Goal: Information Seeking & Learning: Learn about a topic

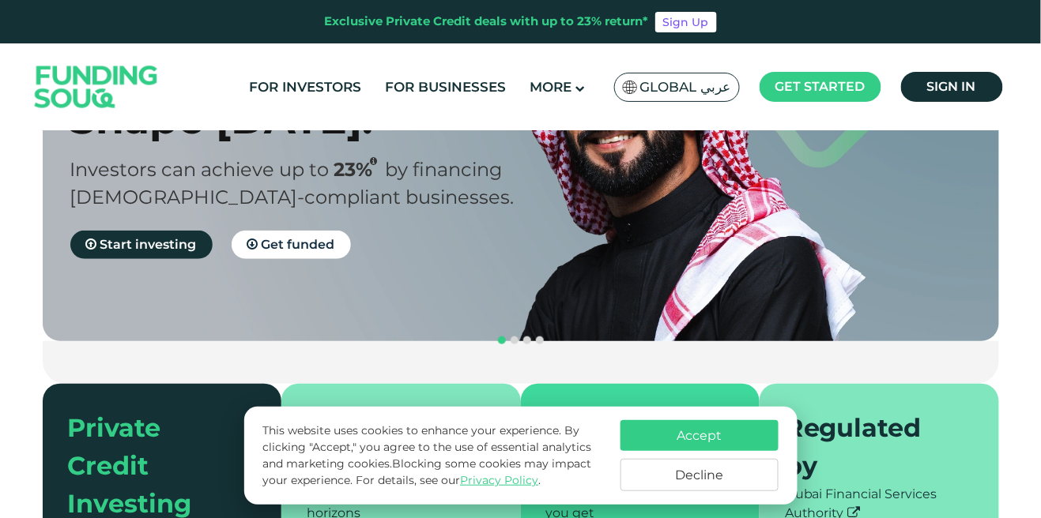
scroll to position [182, 0]
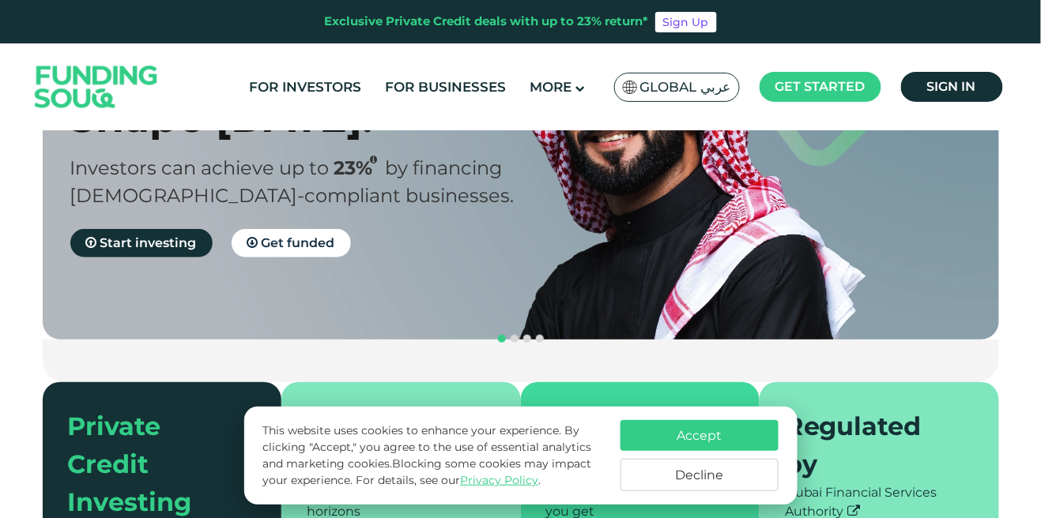
click at [750, 451] on button "Accept" at bounding box center [699, 435] width 158 height 31
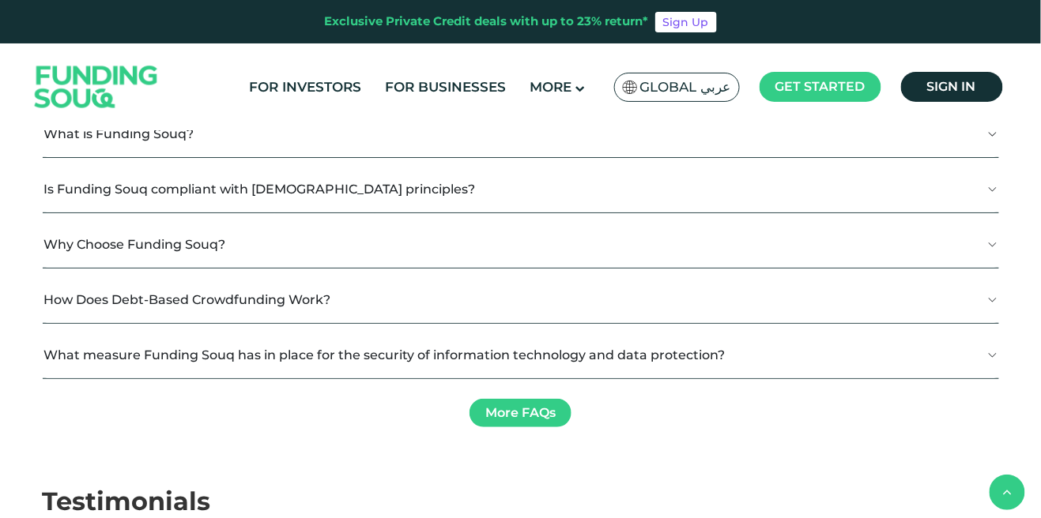
scroll to position [1651, 0]
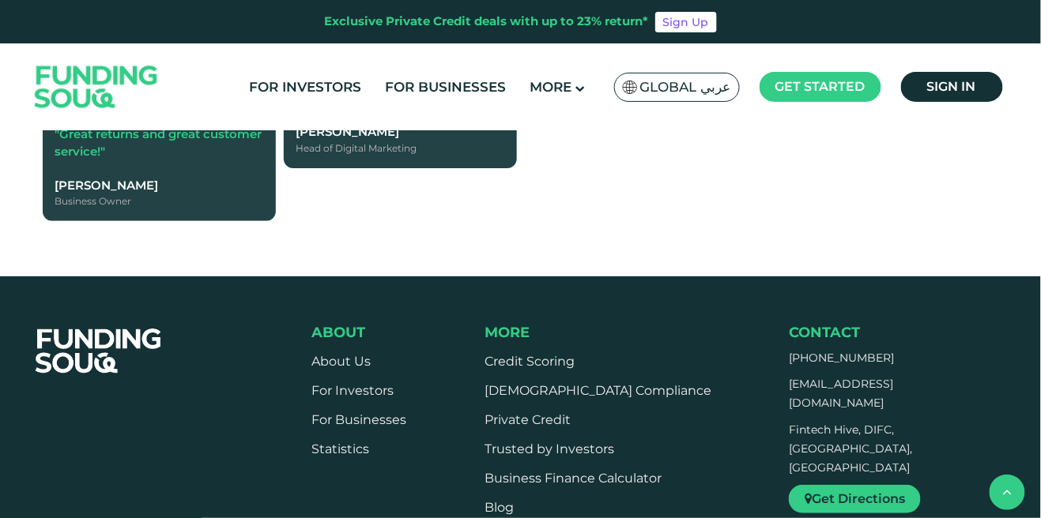
scroll to position [2282, 0]
type tc-range-slider "4"
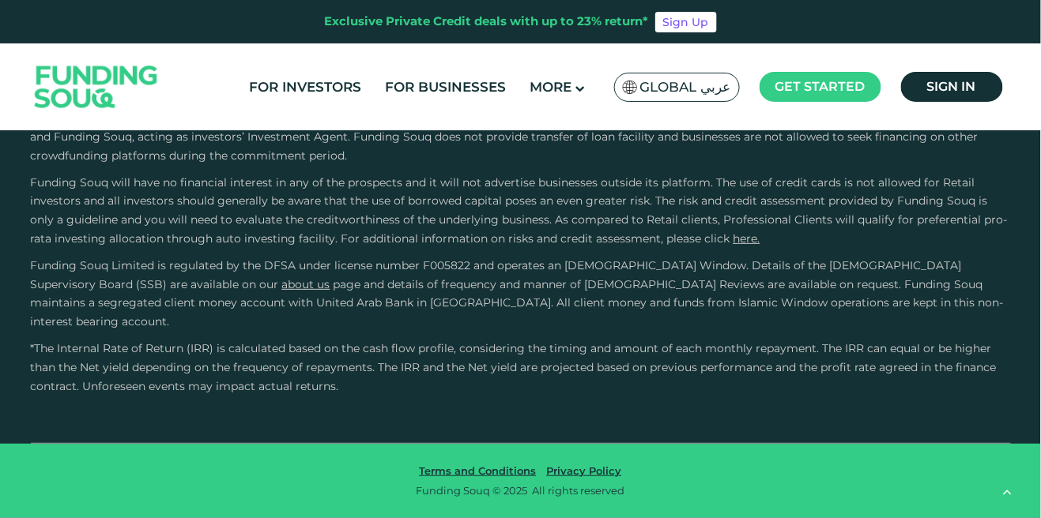
scroll to position [3707, 0]
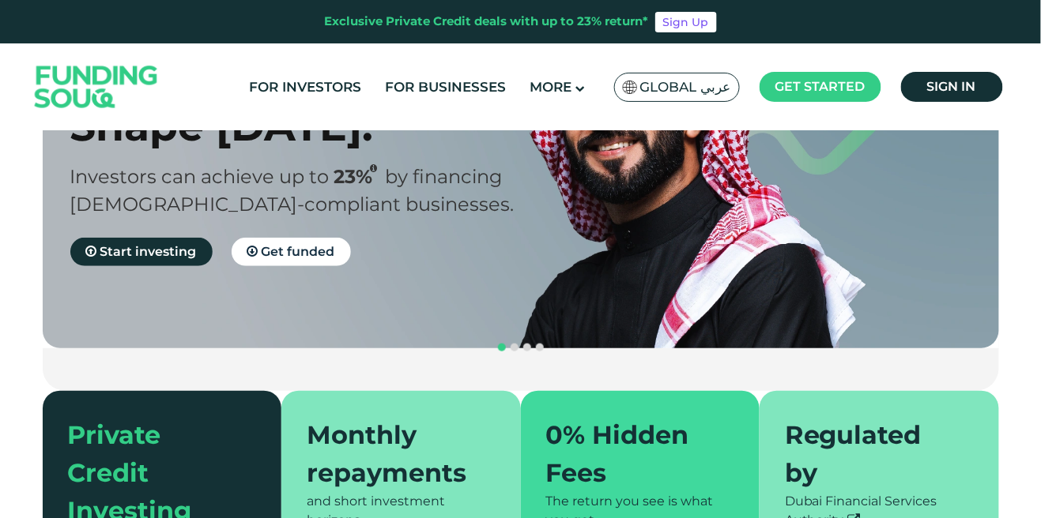
scroll to position [0, 0]
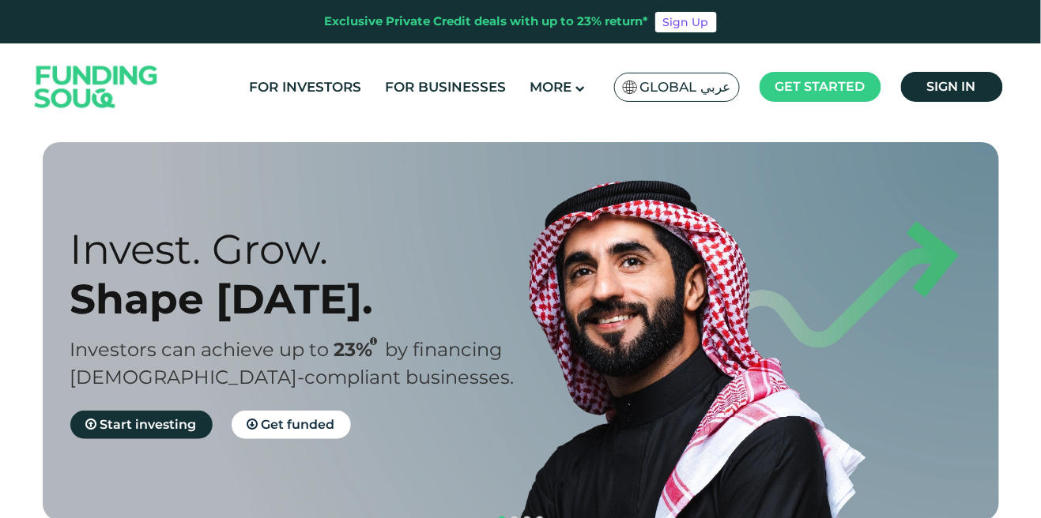
click at [549, 88] on span "More" at bounding box center [550, 87] width 42 height 16
click at [549, 190] on link "Credit Scoring" at bounding box center [595, 199] width 170 height 33
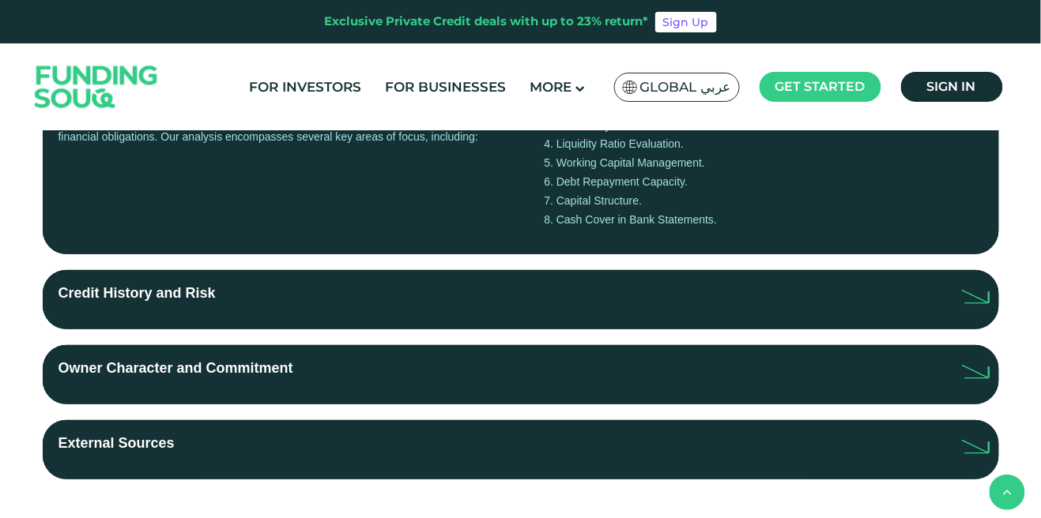
scroll to position [494, 0]
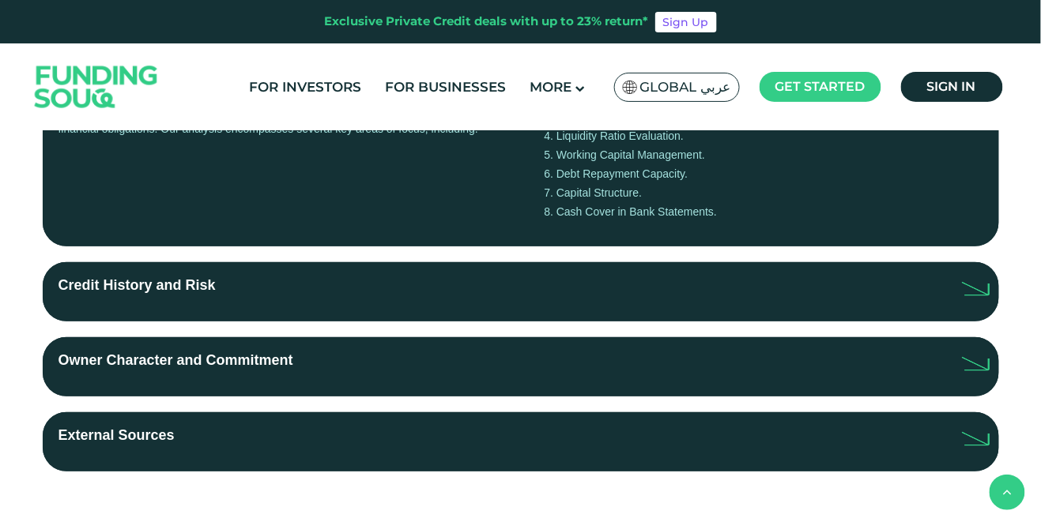
click at [130, 291] on div "Credit History and Risk" at bounding box center [136, 292] width 157 height 34
click at [0, 0] on input "Credit History and Risk" at bounding box center [0, 0] width 0 height 0
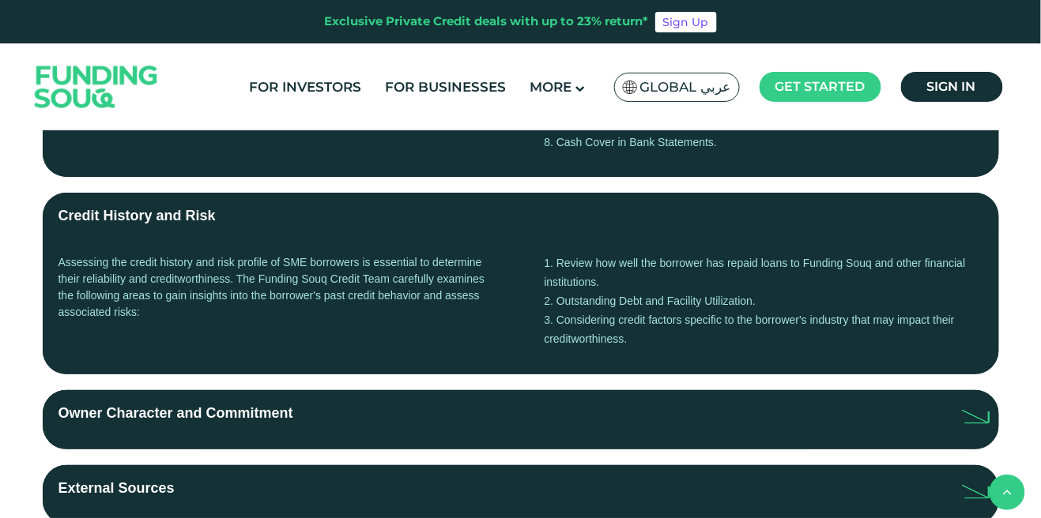
scroll to position [567, 0]
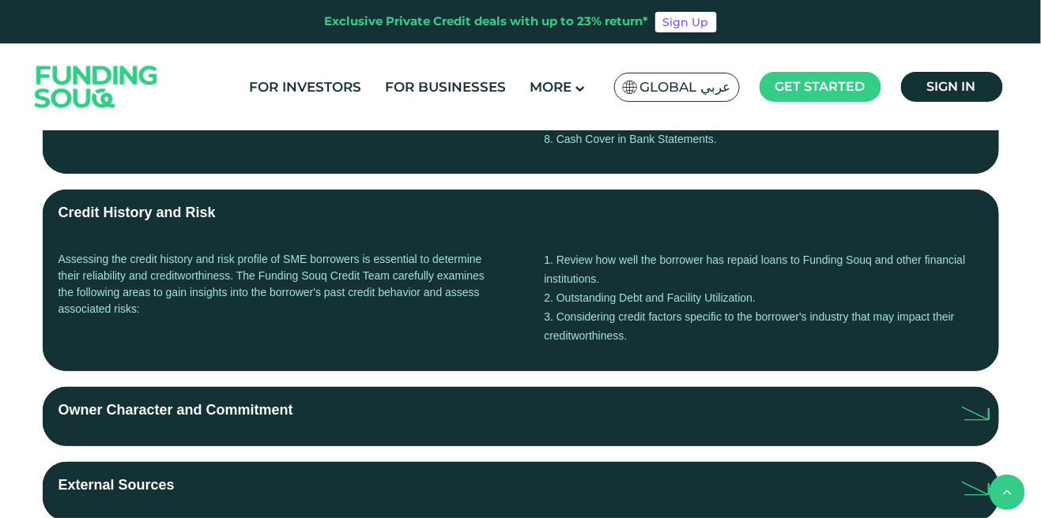
click at [322, 264] on div "Assessing the credit history and risk profile of SME borrowers is essential to …" at bounding box center [277, 304] width 439 height 104
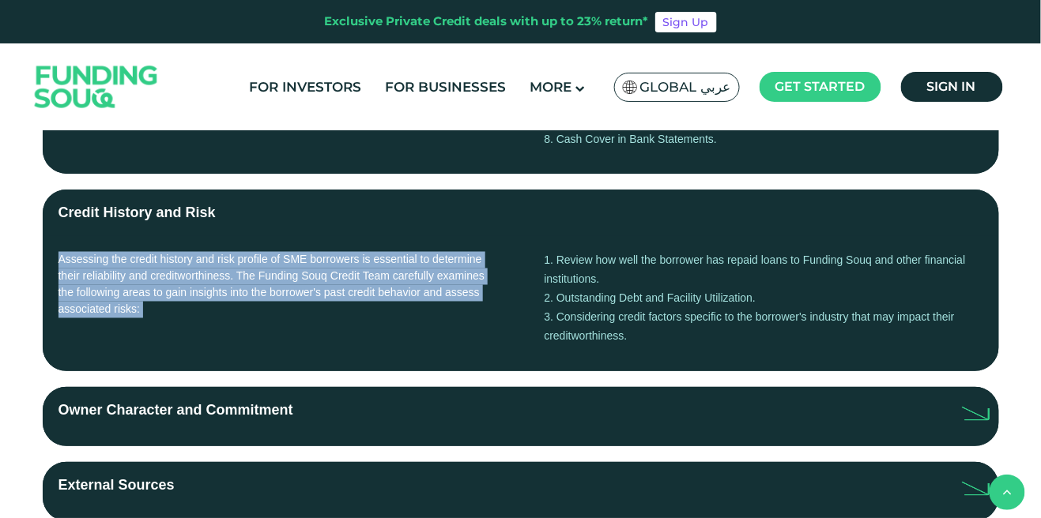
click at [281, 287] on div "Assessing the credit history and risk profile of SME borrowers is essential to …" at bounding box center [277, 304] width 439 height 104
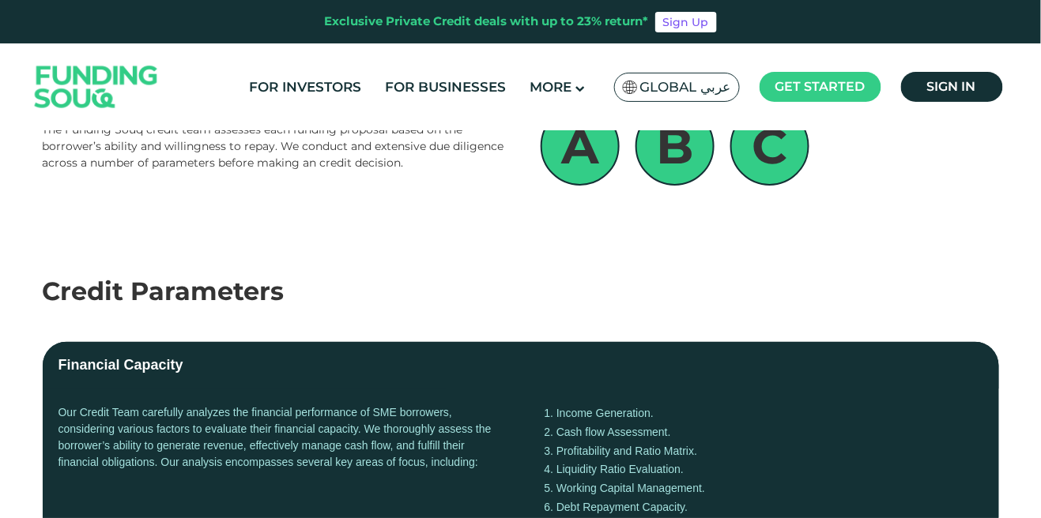
scroll to position [0, 0]
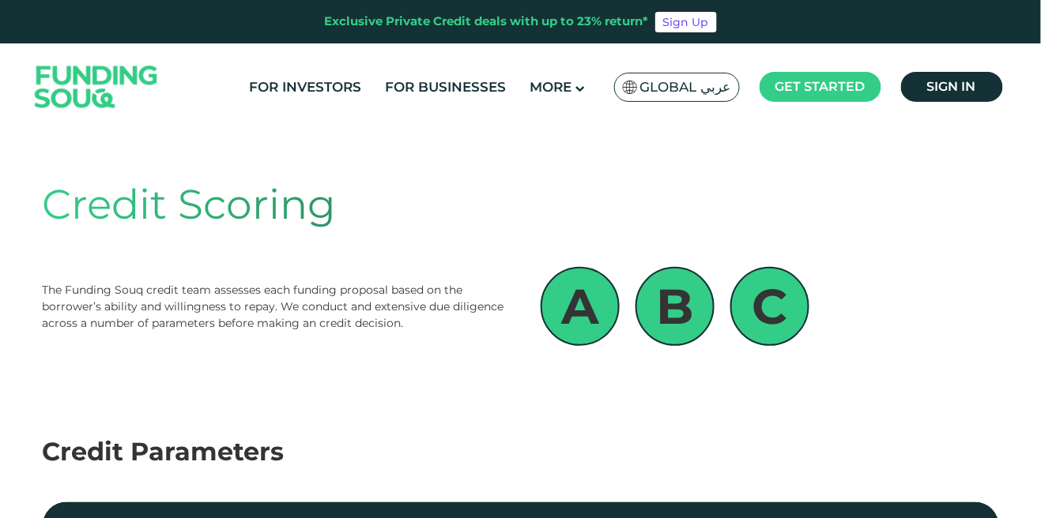
click at [80, 100] on img at bounding box center [96, 87] width 155 height 80
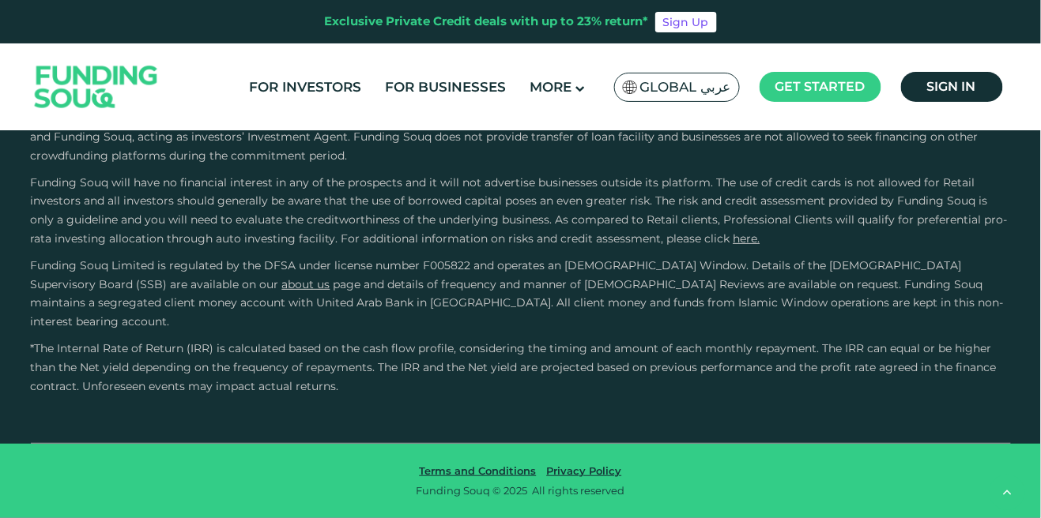
type tc-range-slider "4"
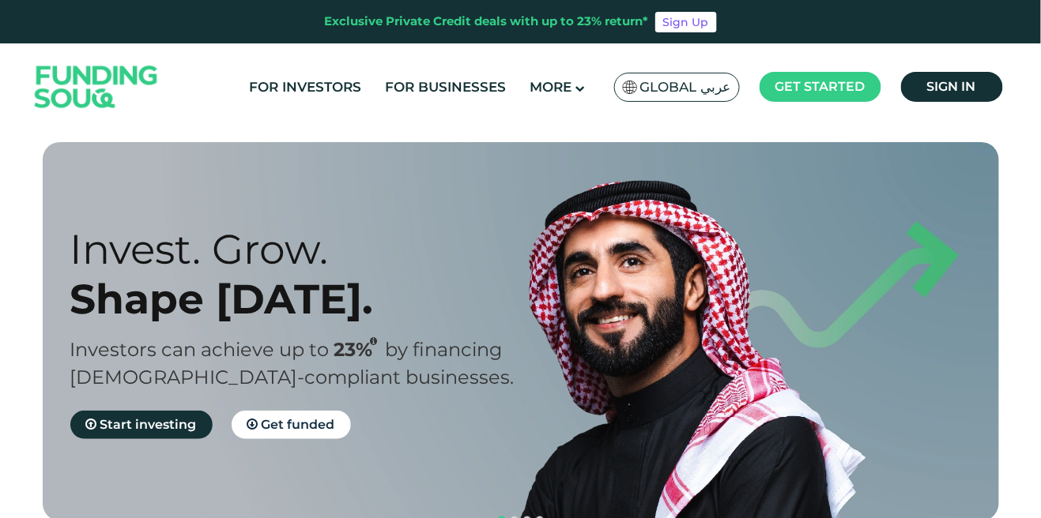
click at [556, 88] on span "More" at bounding box center [550, 87] width 42 height 16
click at [563, 376] on link "Contact Us" at bounding box center [595, 382] width 170 height 33
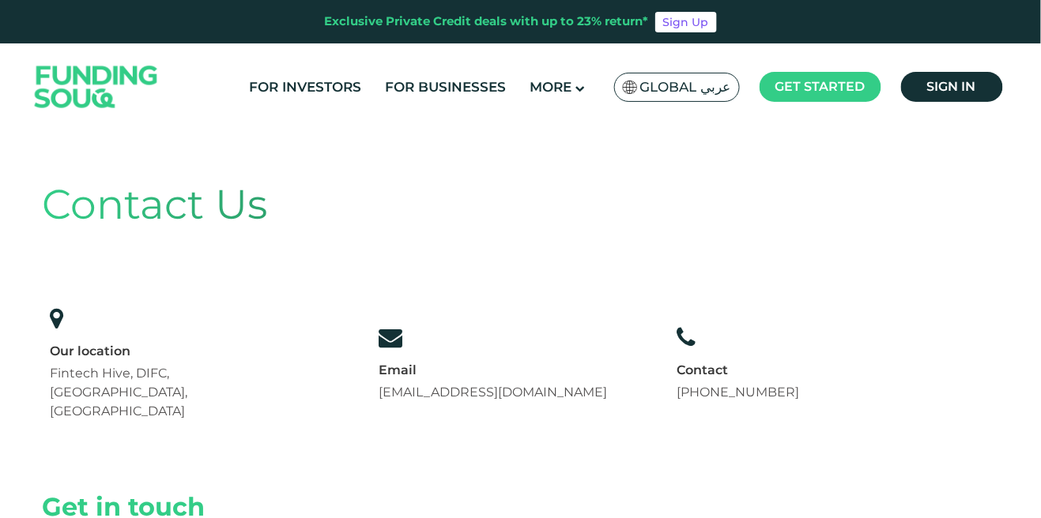
click at [545, 79] on span "More" at bounding box center [550, 87] width 42 height 16
click at [281, 88] on link "For Investors" at bounding box center [305, 87] width 120 height 26
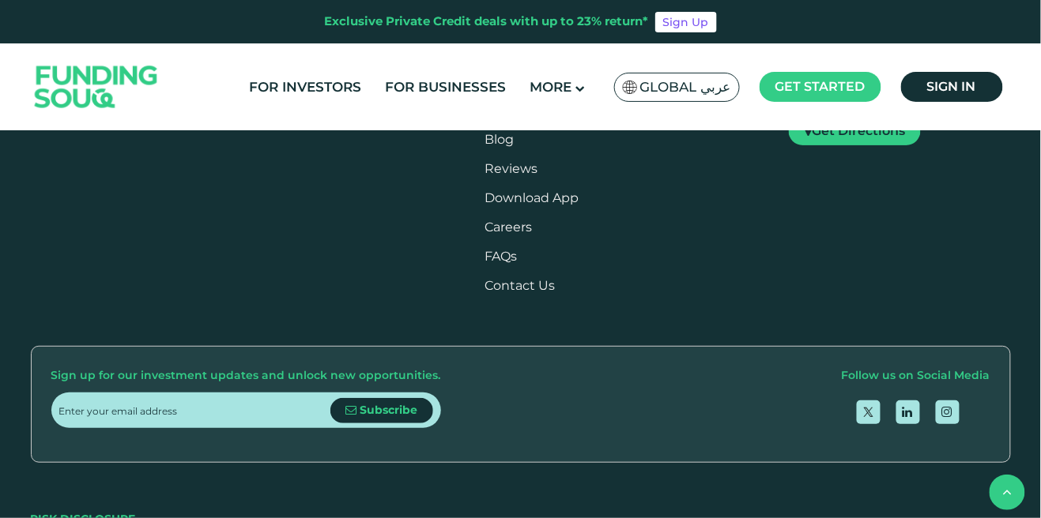
scroll to position [1897, 0]
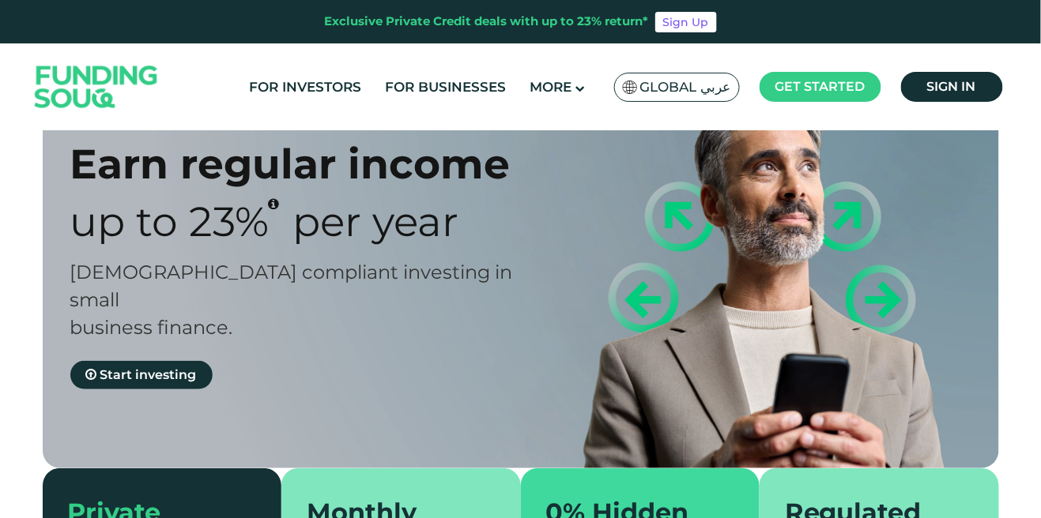
scroll to position [0, 0]
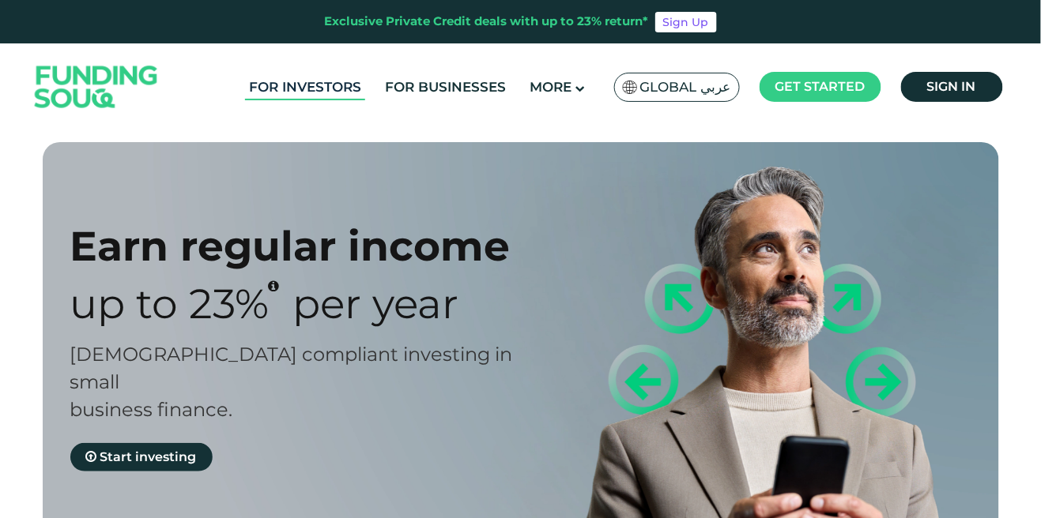
click at [282, 78] on link "For Investors" at bounding box center [305, 87] width 120 height 26
click at [50, 94] on img at bounding box center [96, 87] width 155 height 80
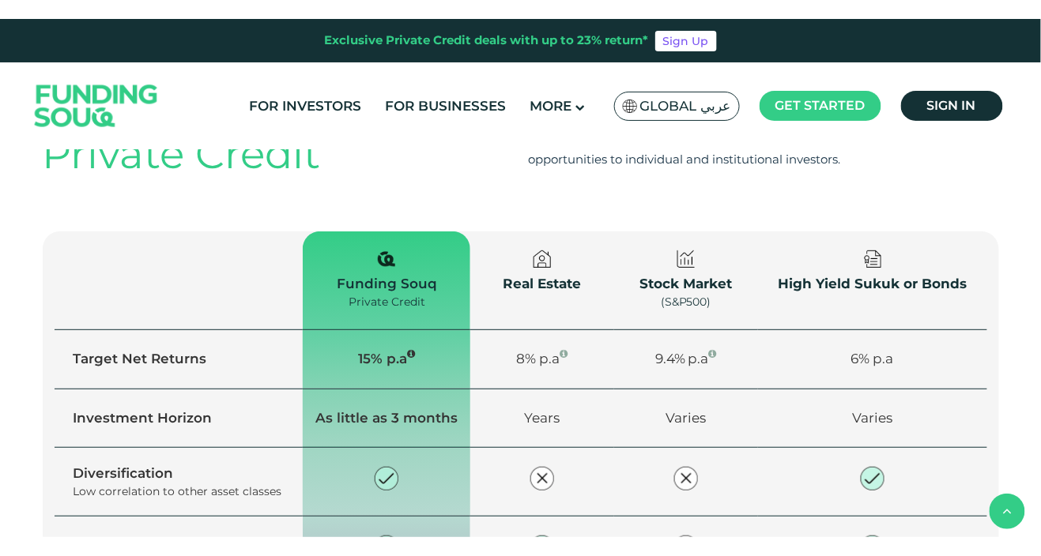
scroll to position [1033, 0]
